Goal: Task Accomplishment & Management: Manage account settings

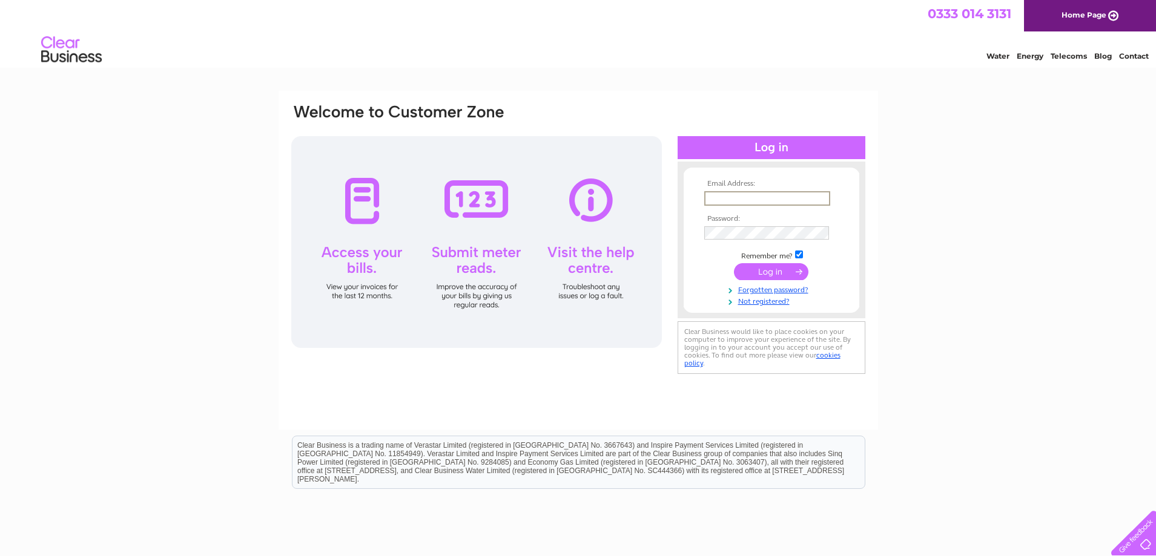
type input "kennedy_cars@yahoo.co.uk"
click at [777, 272] on input "submit" at bounding box center [771, 271] width 74 height 17
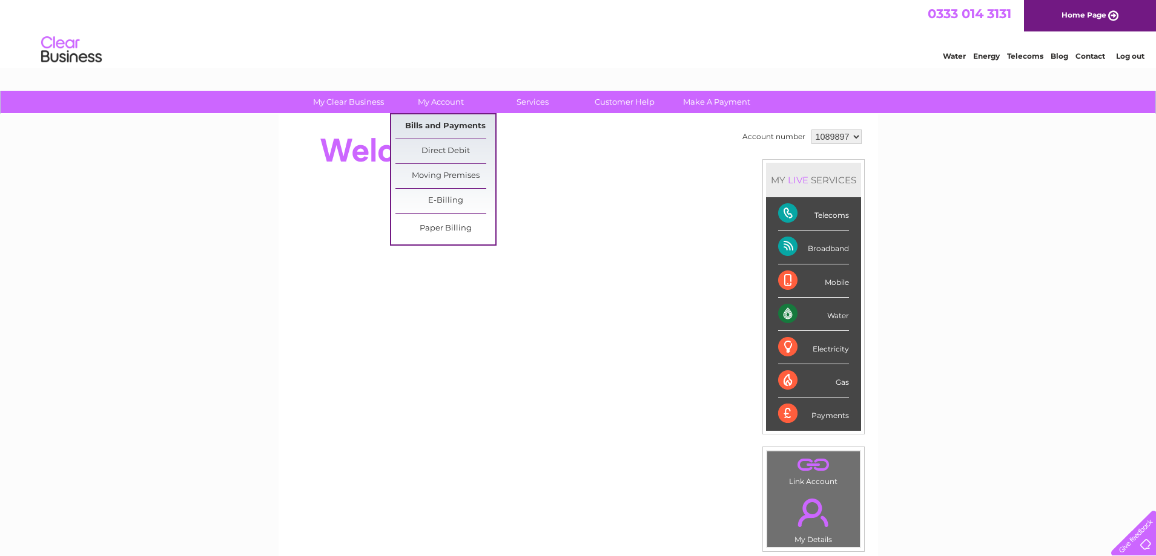
click at [432, 124] on link "Bills and Payments" at bounding box center [445, 126] width 100 height 24
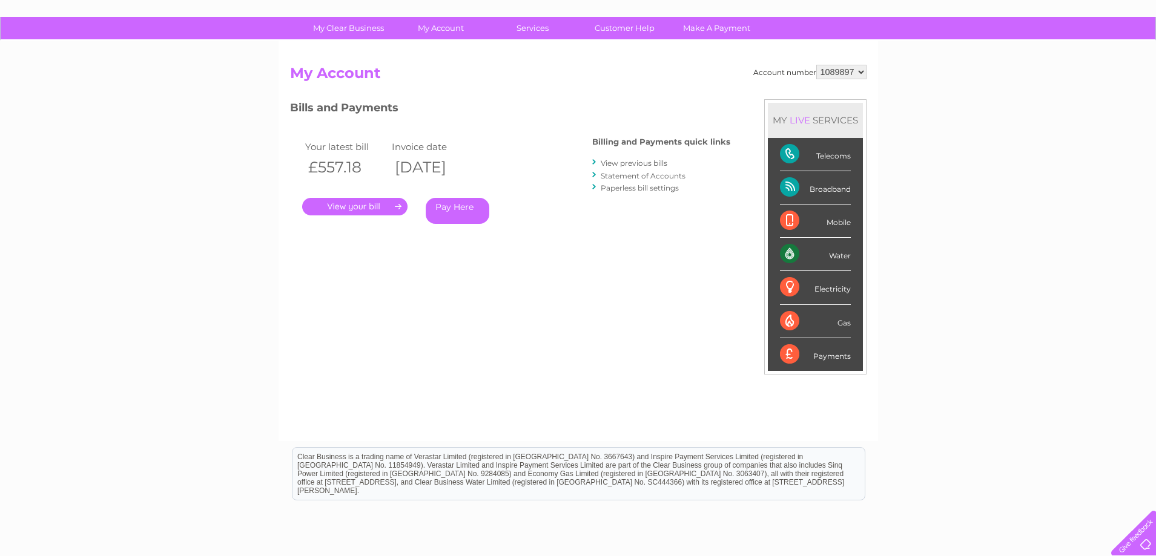
scroll to position [2, 0]
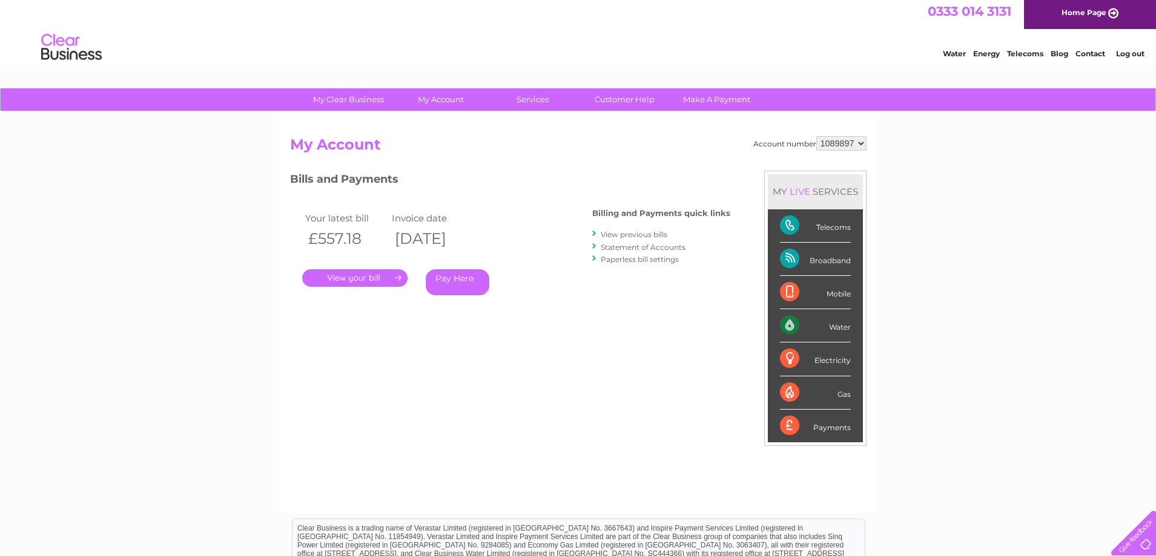
click at [663, 235] on link "View previous bills" at bounding box center [634, 234] width 67 height 9
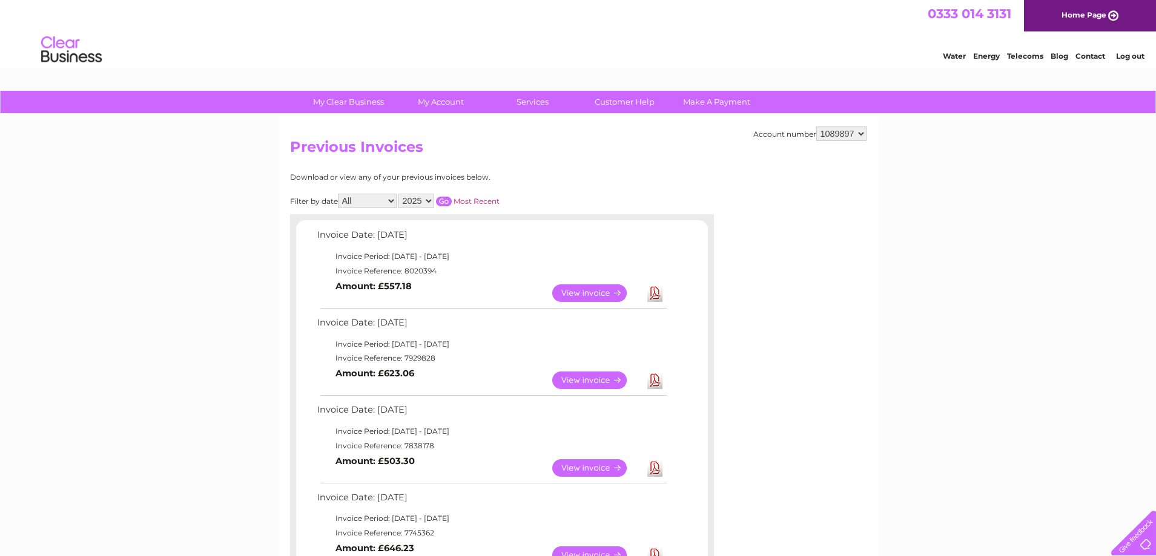
click at [601, 386] on link "View" at bounding box center [596, 381] width 89 height 18
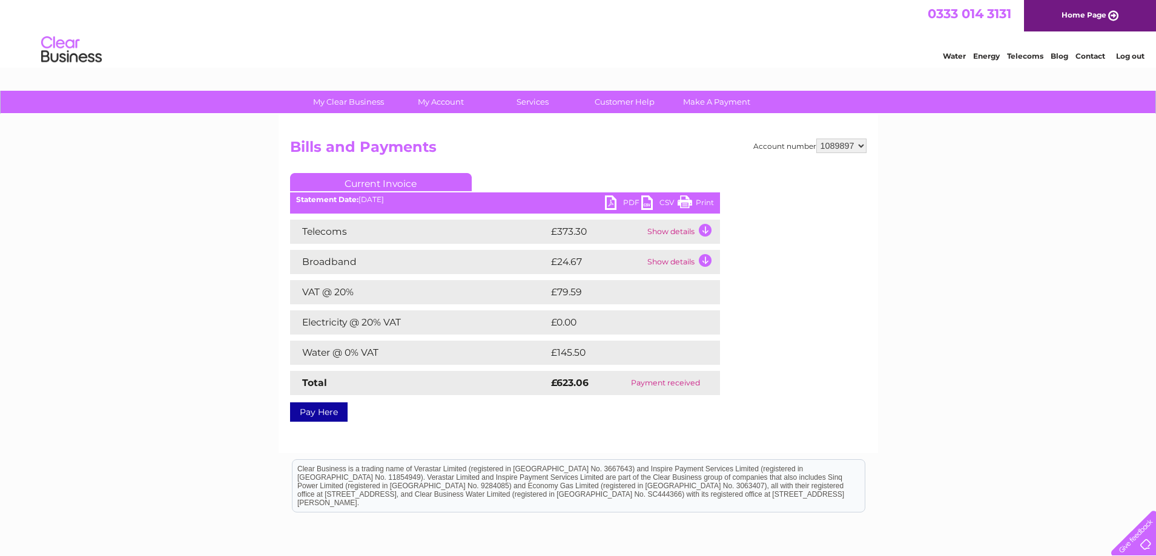
click at [613, 206] on link "PDF" at bounding box center [623, 205] width 36 height 18
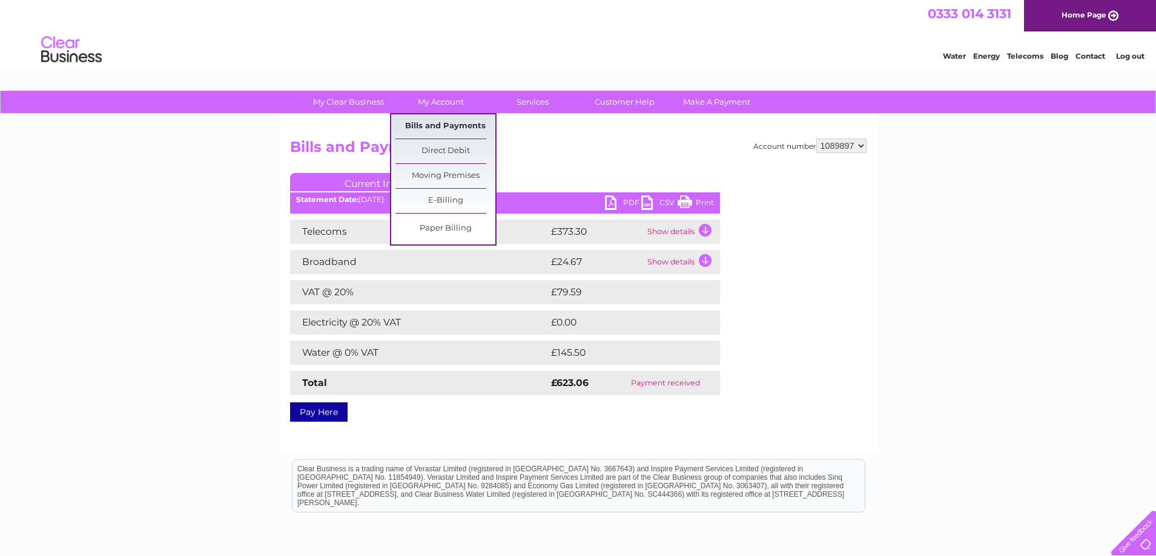
click at [439, 121] on link "Bills and Payments" at bounding box center [445, 126] width 100 height 24
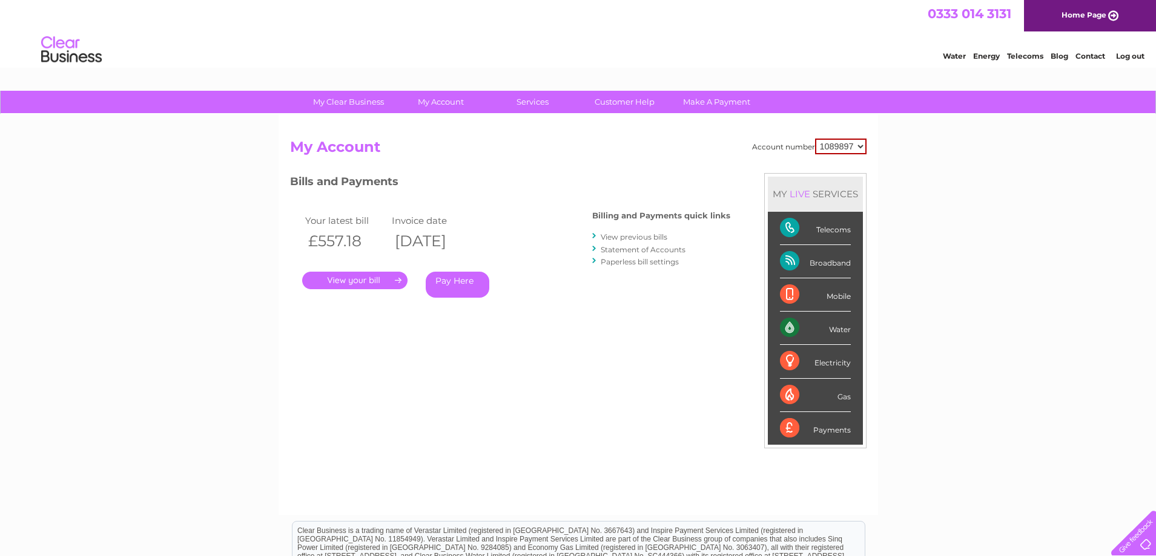
click at [355, 278] on link "." at bounding box center [354, 281] width 105 height 18
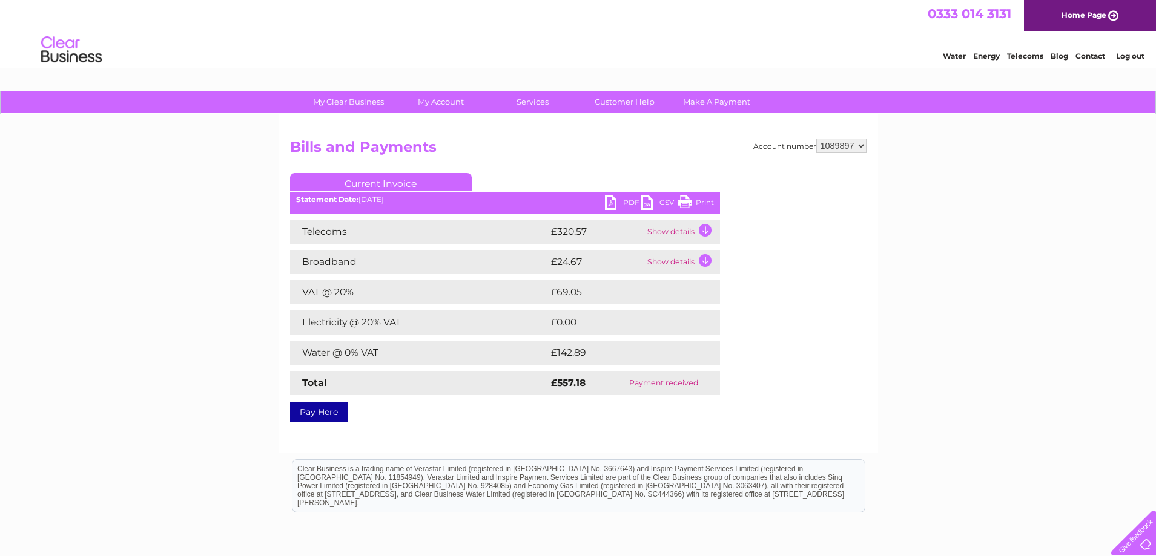
click at [627, 202] on link "PDF" at bounding box center [623, 205] width 36 height 18
